Goal: Task Accomplishment & Management: Manage account settings

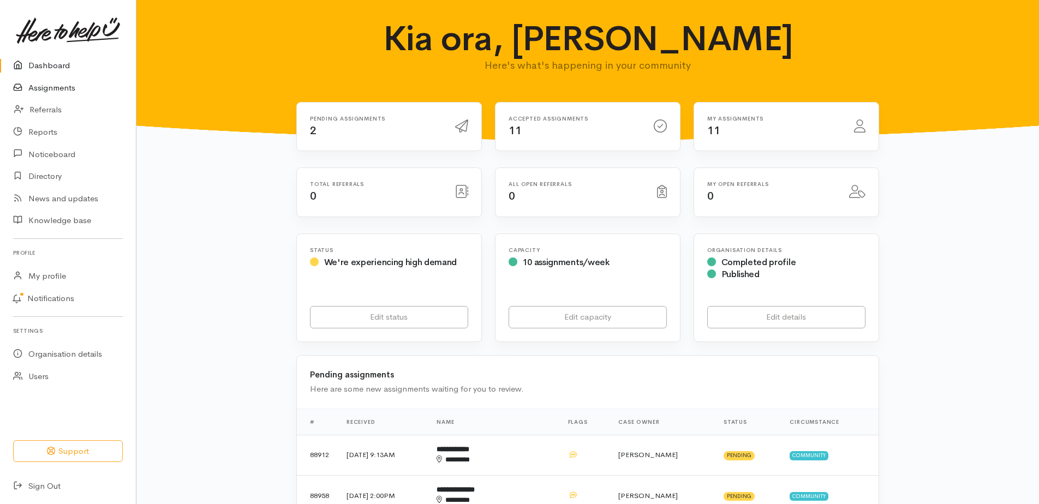
click at [73, 95] on link "Assignments" at bounding box center [68, 88] width 136 height 22
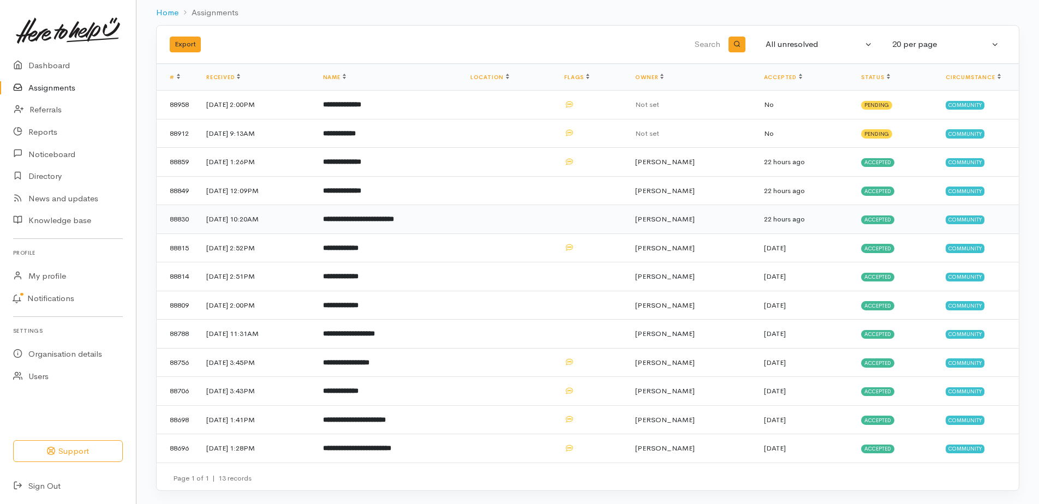
scroll to position [63, 0]
click at [356, 137] on b "**********" at bounding box center [339, 133] width 33 height 7
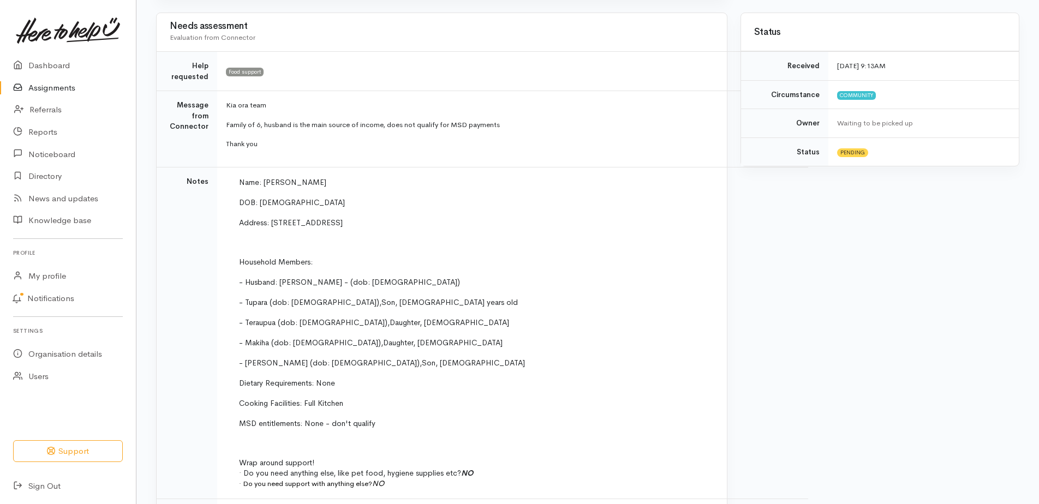
scroll to position [218, 0]
drag, startPoint x: 282, startPoint y: 265, endPoint x: 401, endPoint y: 267, distance: 119.5
click at [401, 230] on p "Address: [STREET_ADDRESS]" at bounding box center [510, 223] width 543 height 11
drag, startPoint x: 401, startPoint y: 267, endPoint x: 365, endPoint y: 267, distance: 36.0
copy span "[STREET_ADDRESS]"
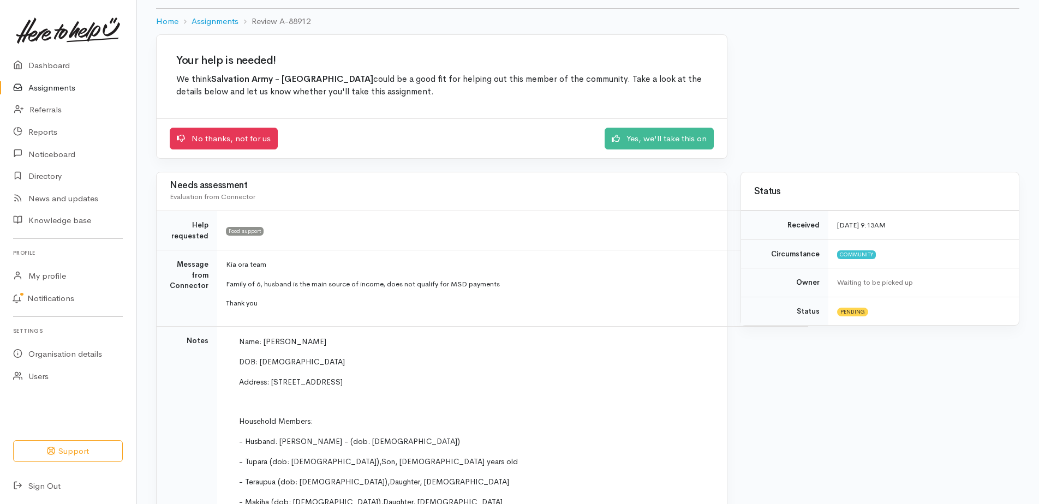
scroll to position [55, 0]
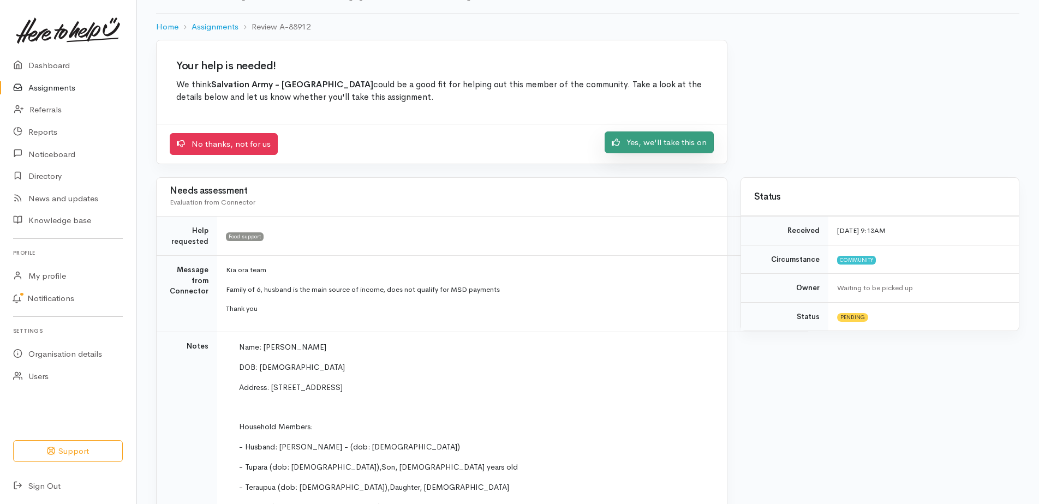
click at [679, 154] on link "Yes, we'll take this on" at bounding box center [659, 143] width 109 height 22
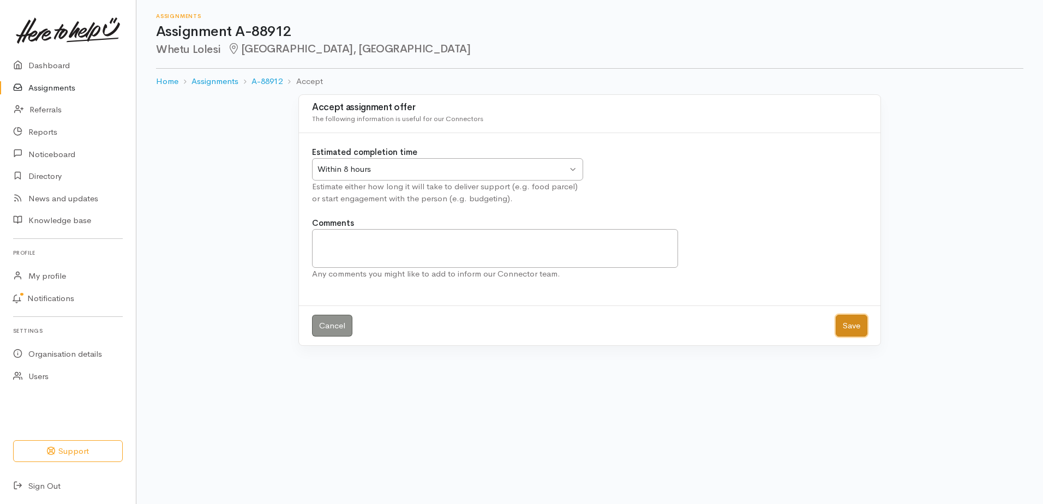
click at [850, 337] on button "Save" at bounding box center [852, 326] width 32 height 22
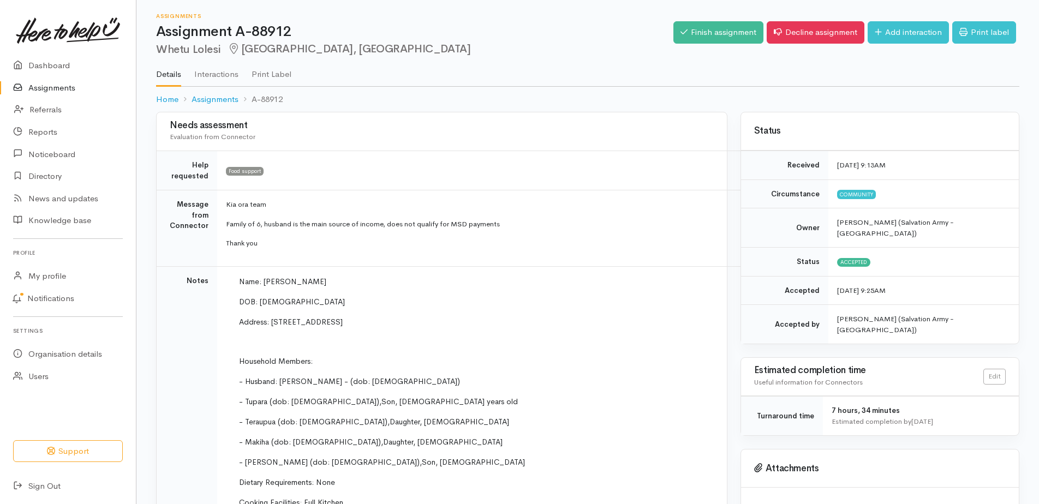
click at [63, 94] on link "Assignments" at bounding box center [68, 88] width 136 height 22
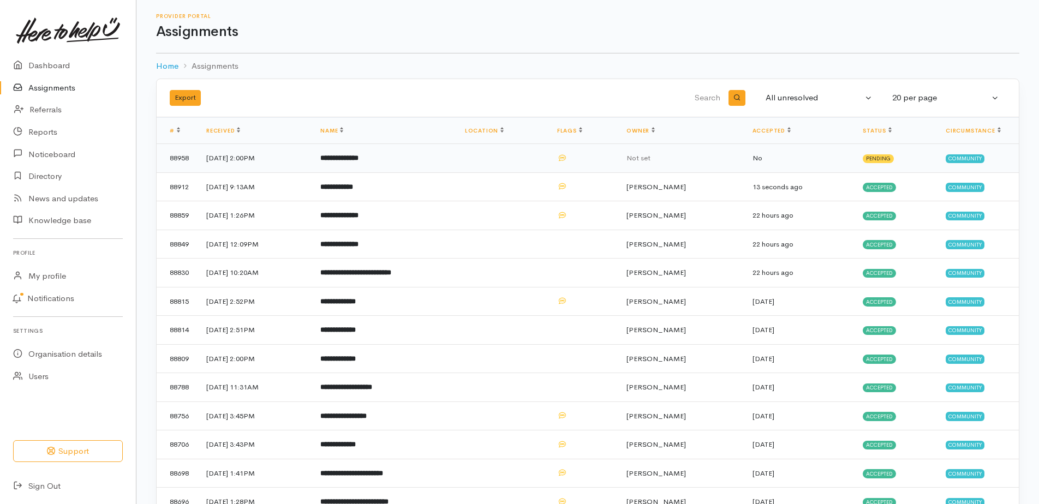
click at [359, 162] on b "**********" at bounding box center [339, 157] width 38 height 7
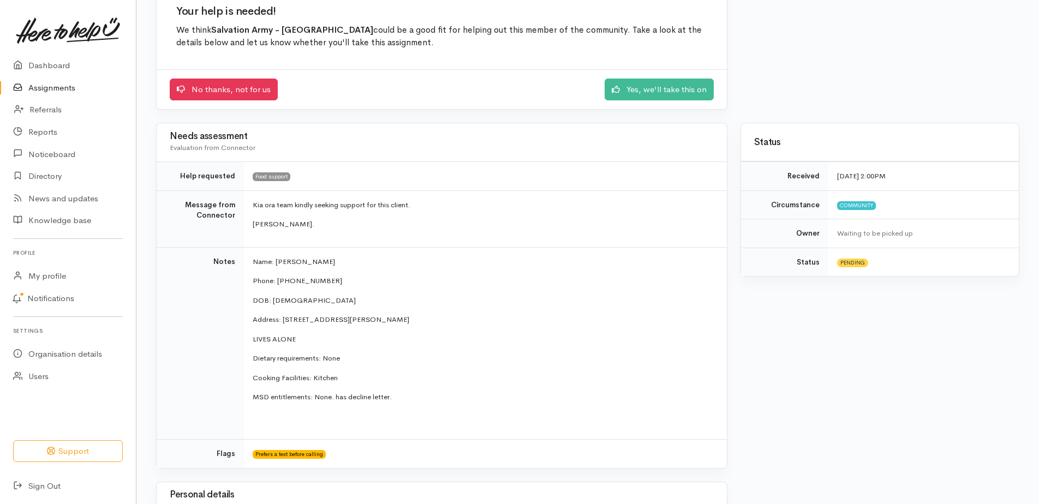
scroll to position [164, 0]
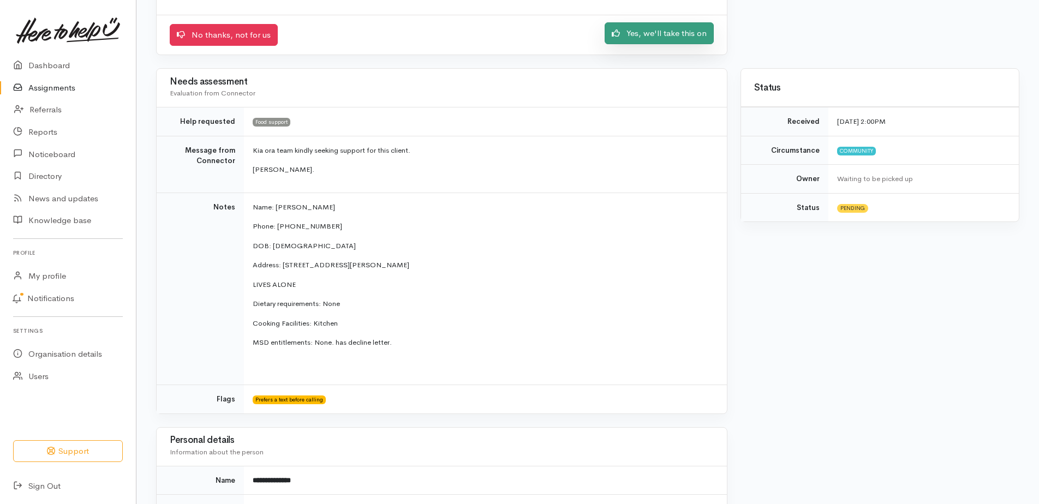
click at [631, 45] on link "Yes, we'll take this on" at bounding box center [659, 33] width 109 height 22
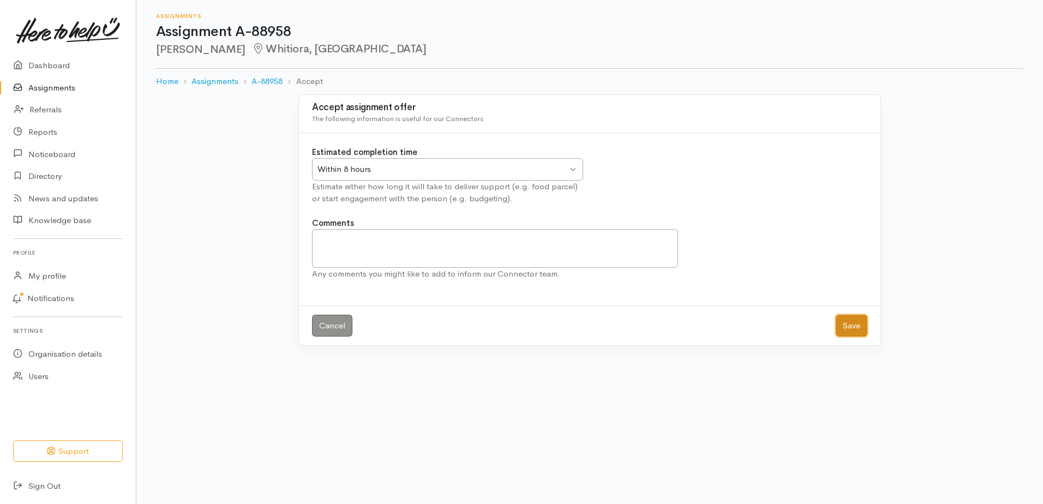
click at [840, 337] on button "Save" at bounding box center [852, 326] width 32 height 22
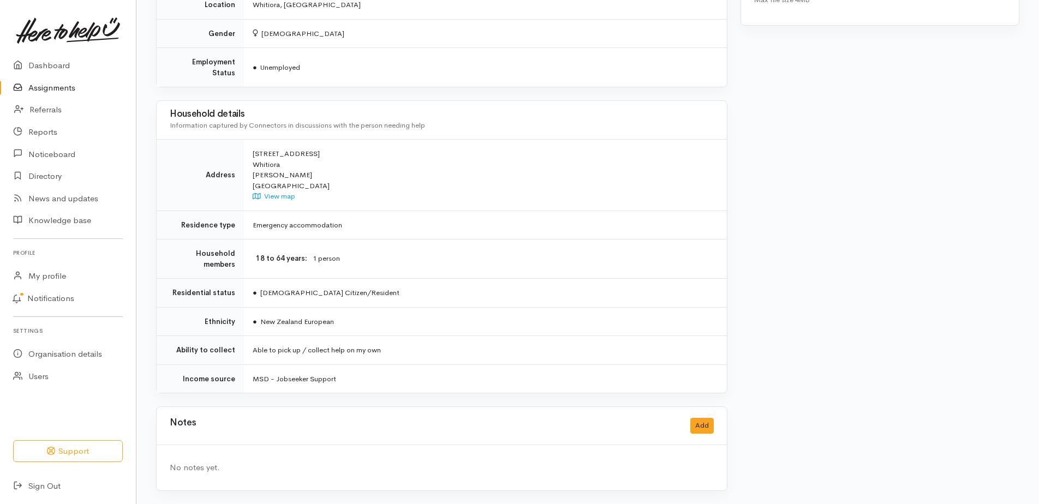
scroll to position [735, 0]
click at [692, 420] on button "Add" at bounding box center [701, 426] width 23 height 16
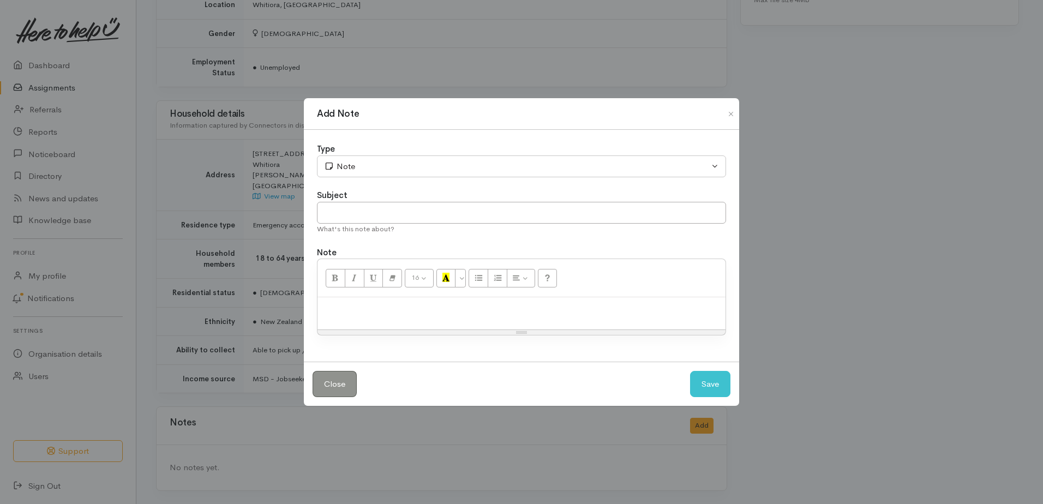
click at [376, 313] on p at bounding box center [521, 309] width 397 height 13
click at [709, 398] on button "Save" at bounding box center [710, 384] width 40 height 27
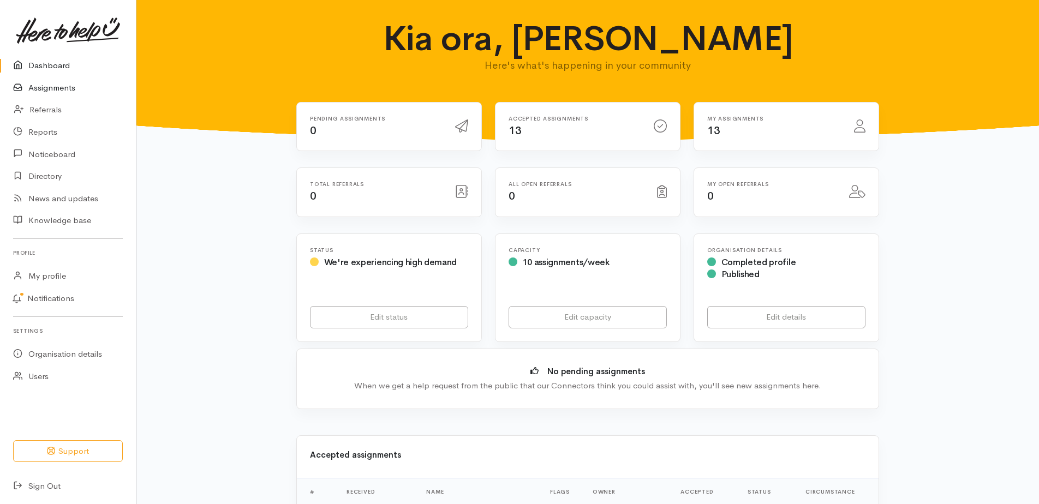
click at [66, 94] on link "Assignments" at bounding box center [68, 88] width 136 height 22
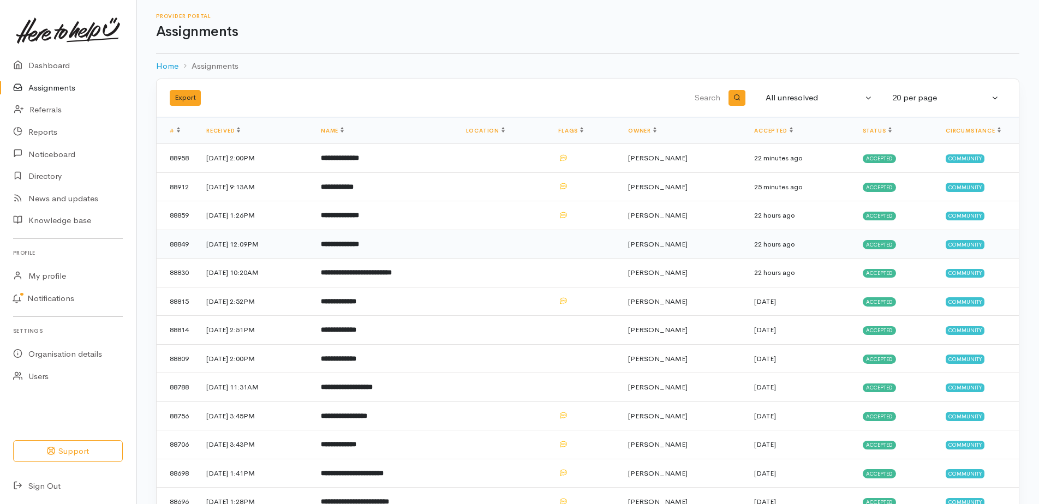
click at [359, 248] on b "**********" at bounding box center [340, 244] width 38 height 7
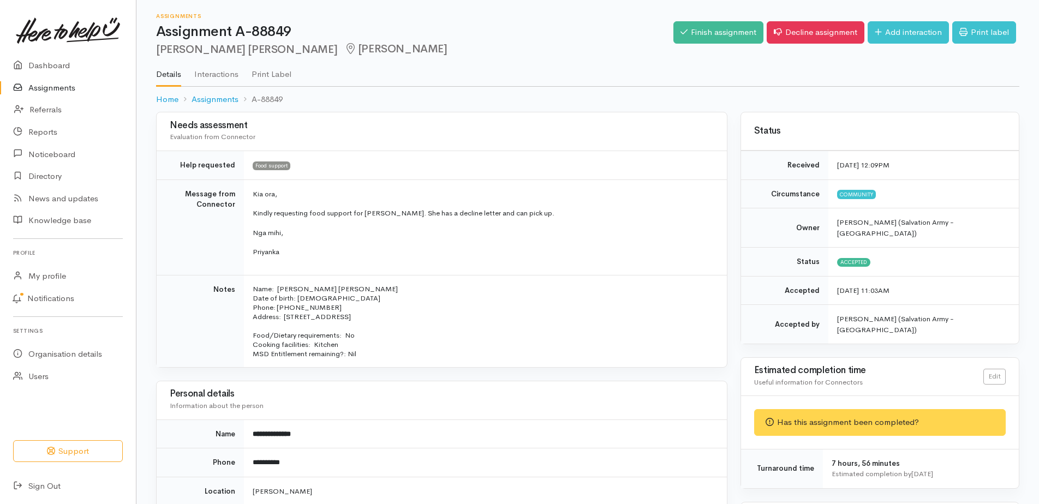
click at [61, 93] on link "Assignments" at bounding box center [68, 88] width 136 height 22
